Goal: Navigation & Orientation: Find specific page/section

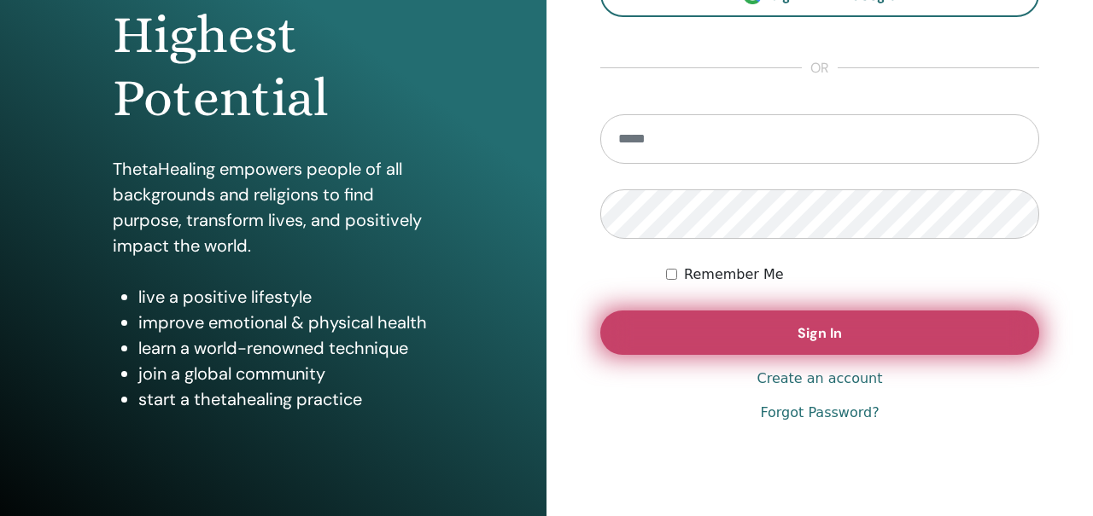
scroll to position [265, 0]
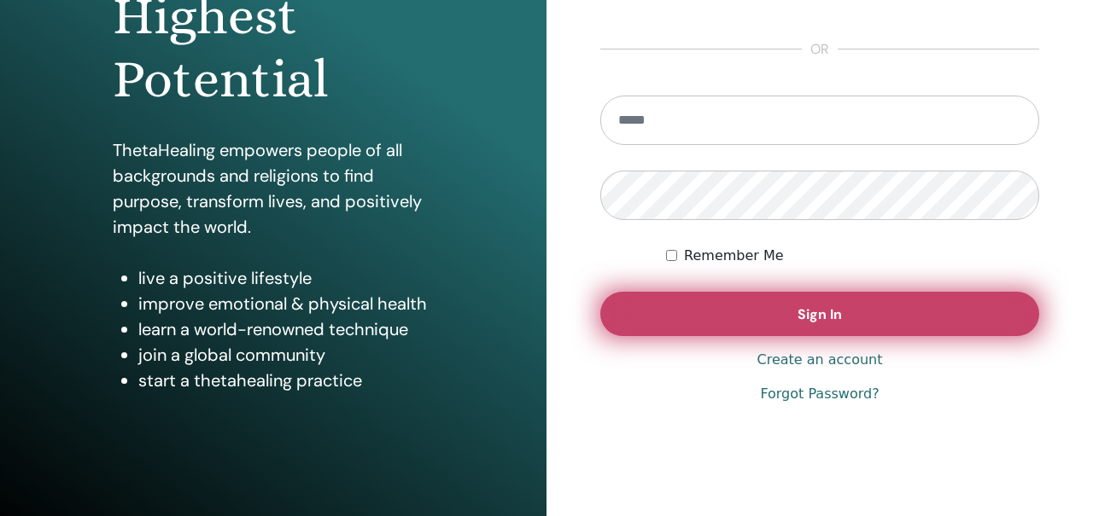
type input "**********"
click at [657, 326] on button "Sign In" at bounding box center [819, 314] width 439 height 44
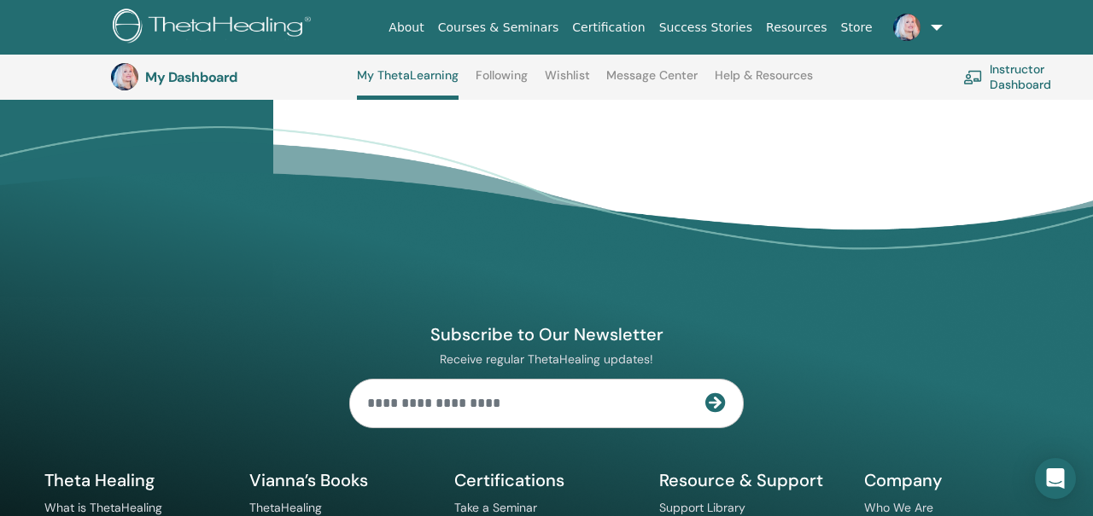
scroll to position [1571, 0]
